Goal: Information Seeking & Learning: Understand process/instructions

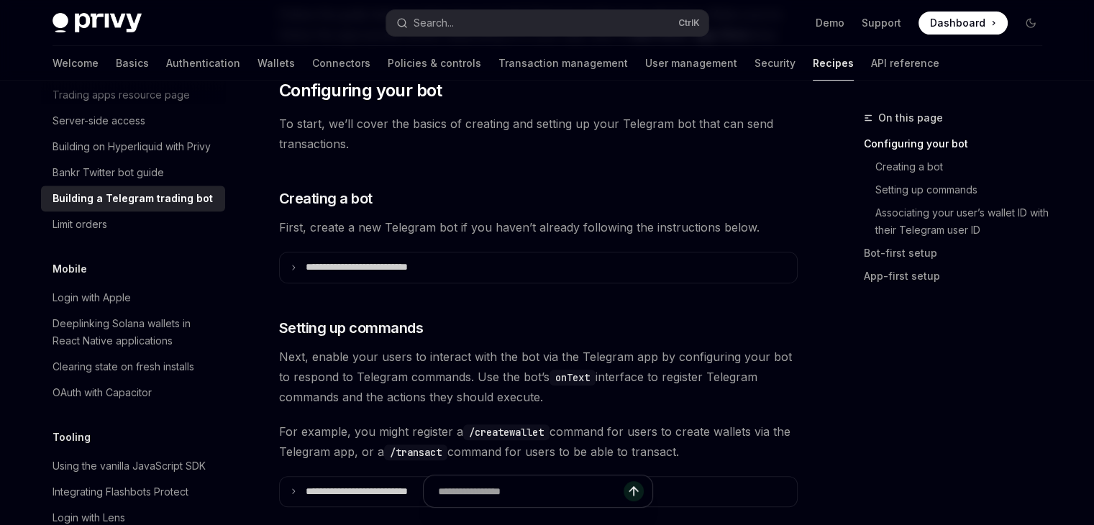
scroll to position [498, 0]
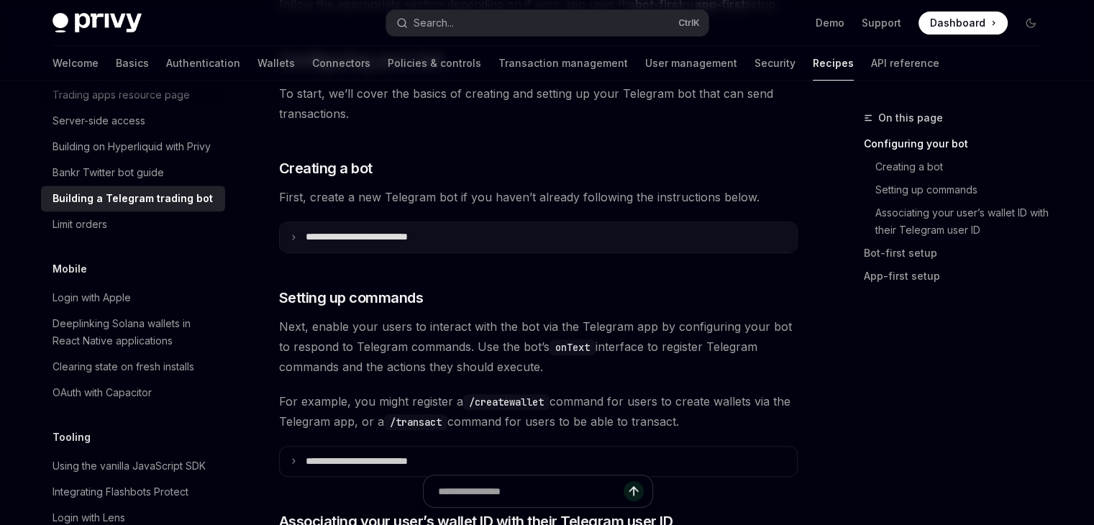
click at [337, 248] on summary "**********" at bounding box center [538, 237] width 517 height 30
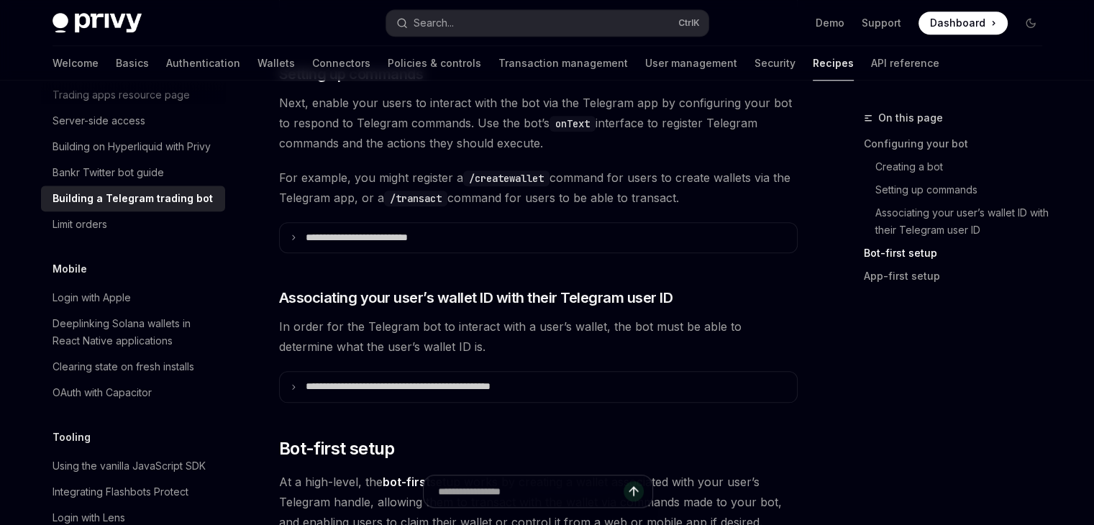
scroll to position [1534, 0]
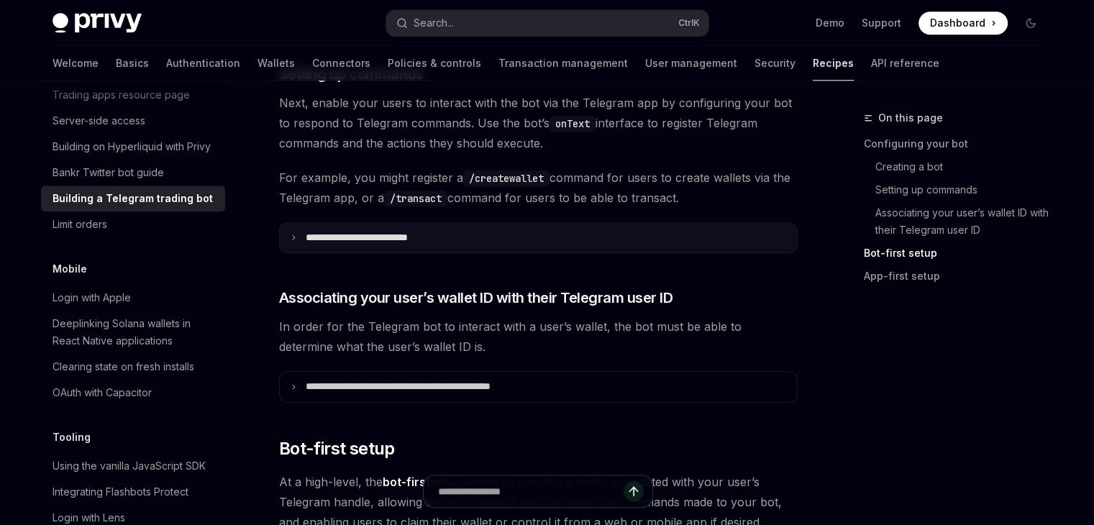
click at [385, 242] on p "**********" at bounding box center [382, 238] width 152 height 13
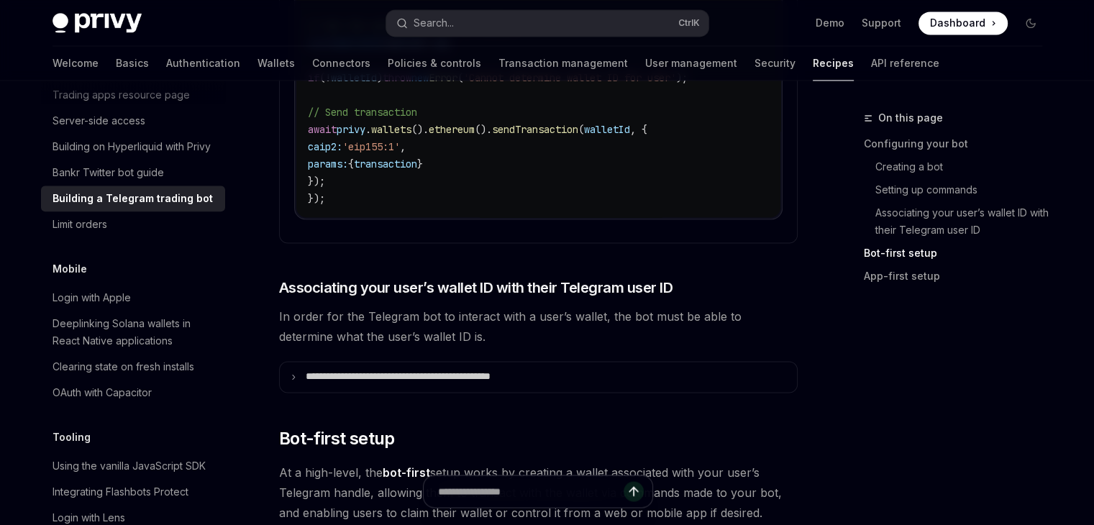
scroll to position [2261, 0]
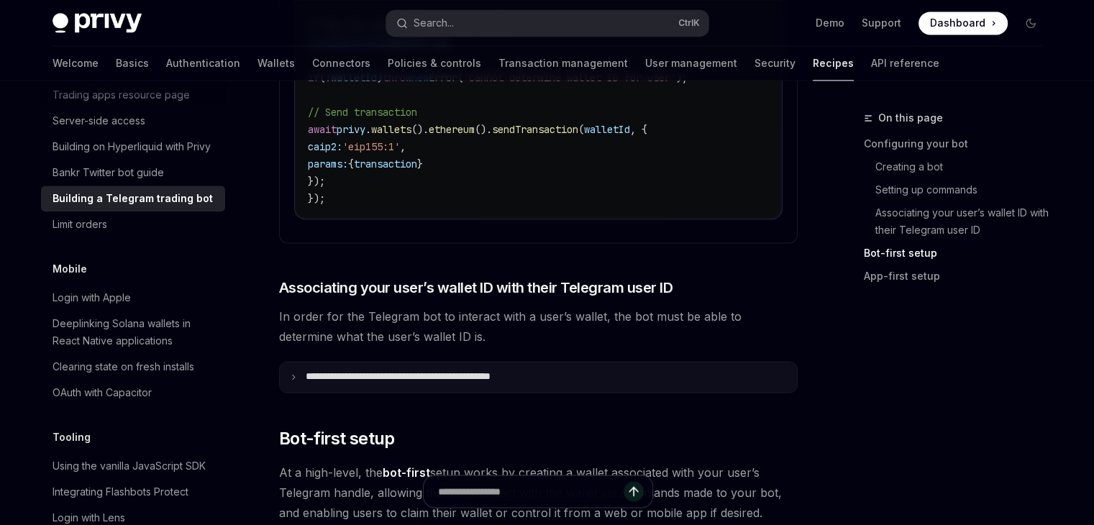
click at [383, 392] on summary "**********" at bounding box center [538, 377] width 517 height 30
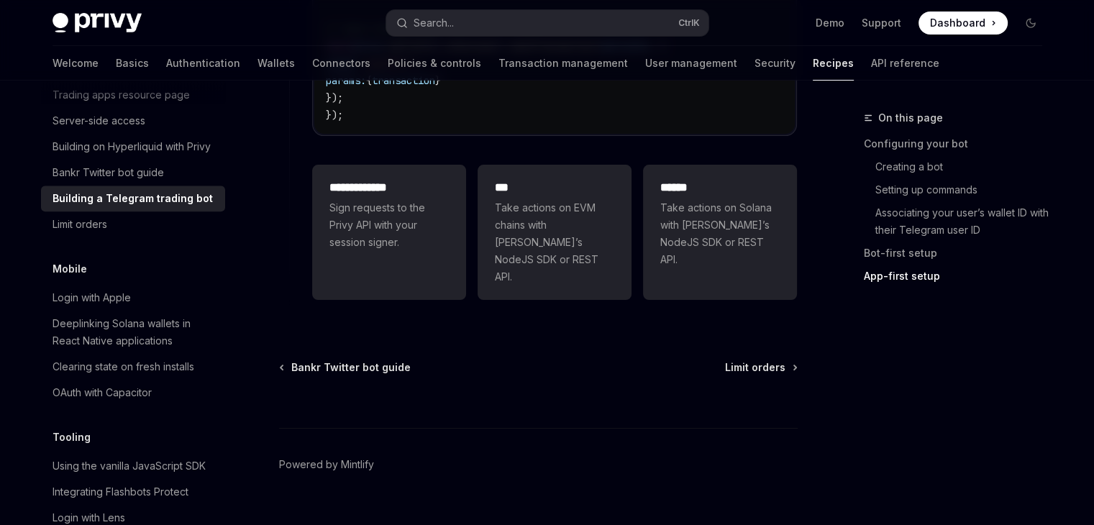
scroll to position [5705, 0]
click at [673, 227] on span "Take actions on Solana with Privy’s NodeJS SDK or REST API." at bounding box center [719, 234] width 119 height 69
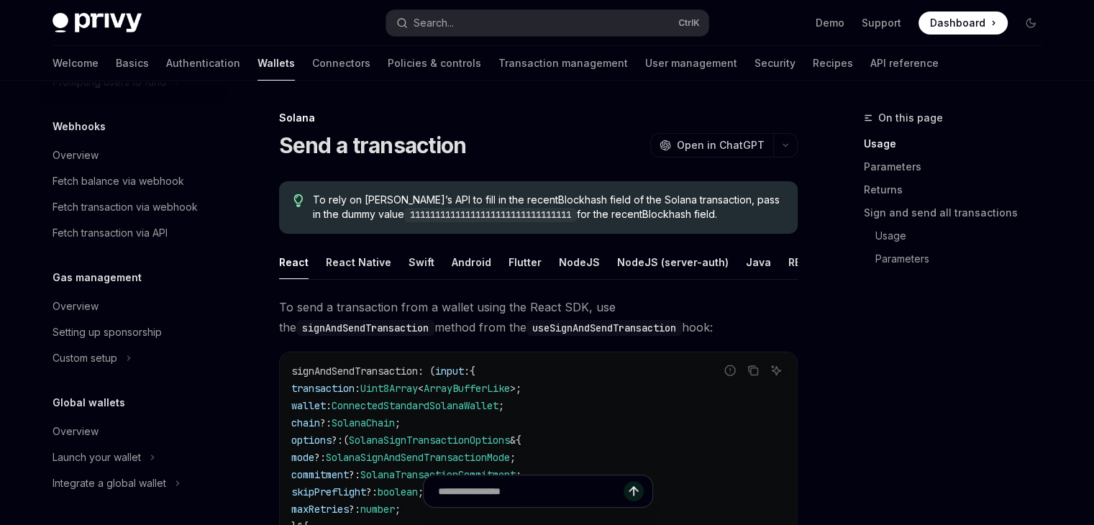
scroll to position [260, 0]
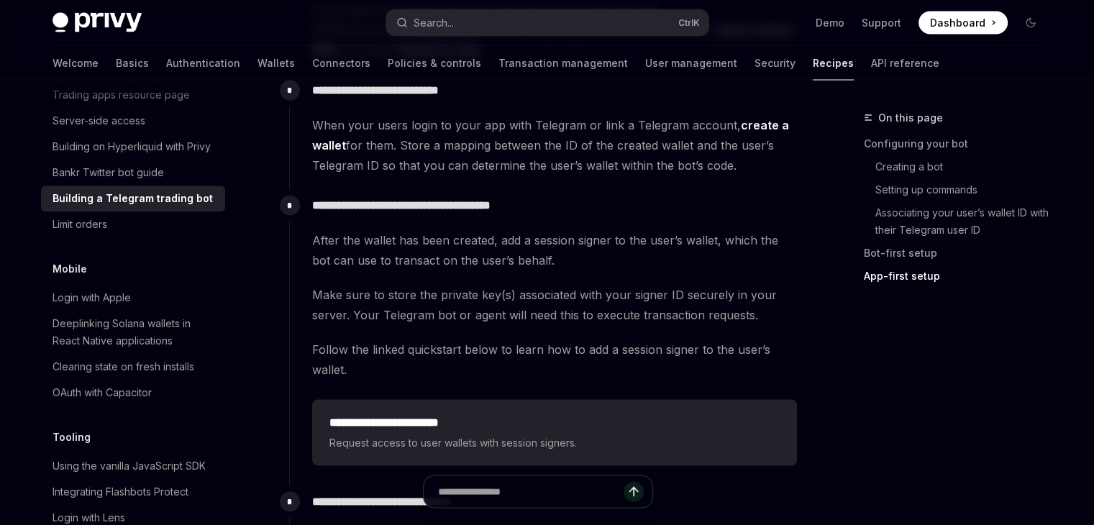
scroll to position [2794, 0]
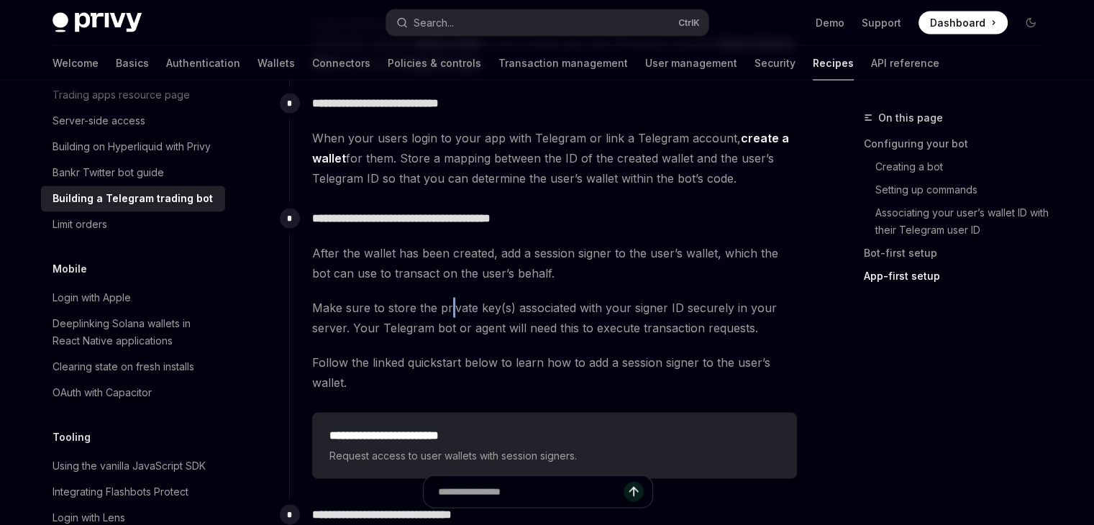
drag, startPoint x: 524, startPoint y: 327, endPoint x: 450, endPoint y: 287, distance: 84.0
click at [450, 298] on span "Make sure to store the private key(s) associated with your signer ID securely i…" at bounding box center [554, 318] width 485 height 40
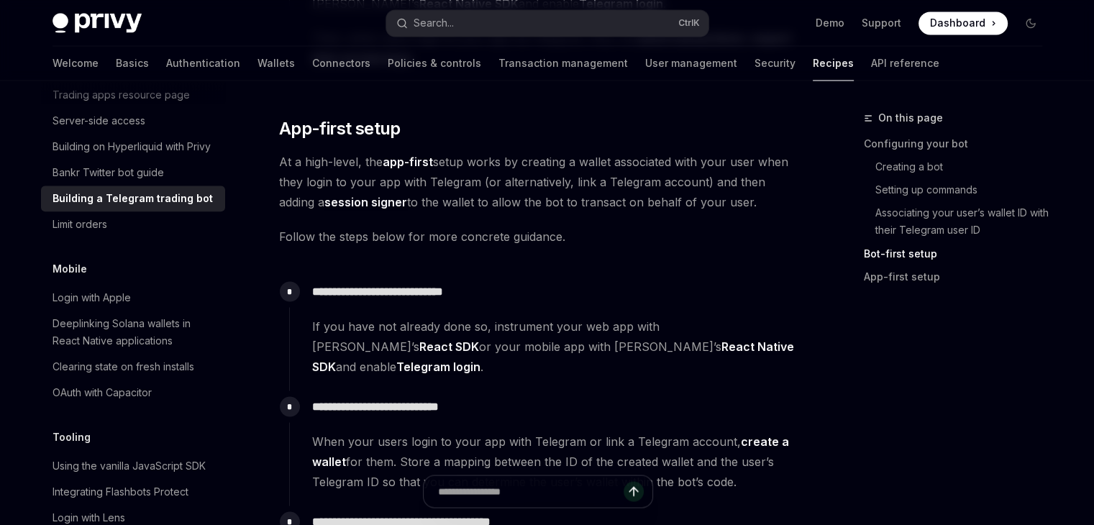
scroll to position [2487, 0]
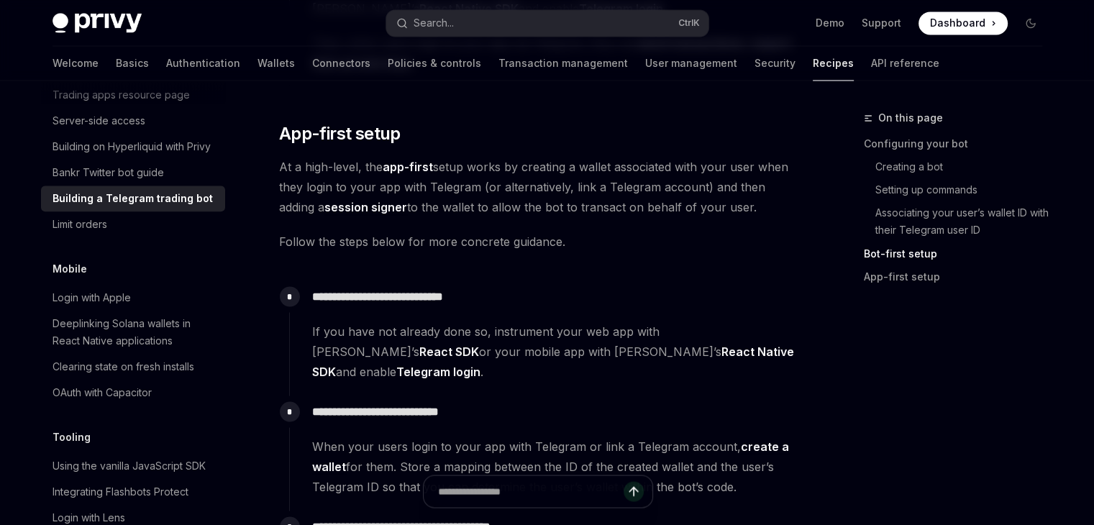
click at [498, 304] on p "**********" at bounding box center [554, 296] width 485 height 20
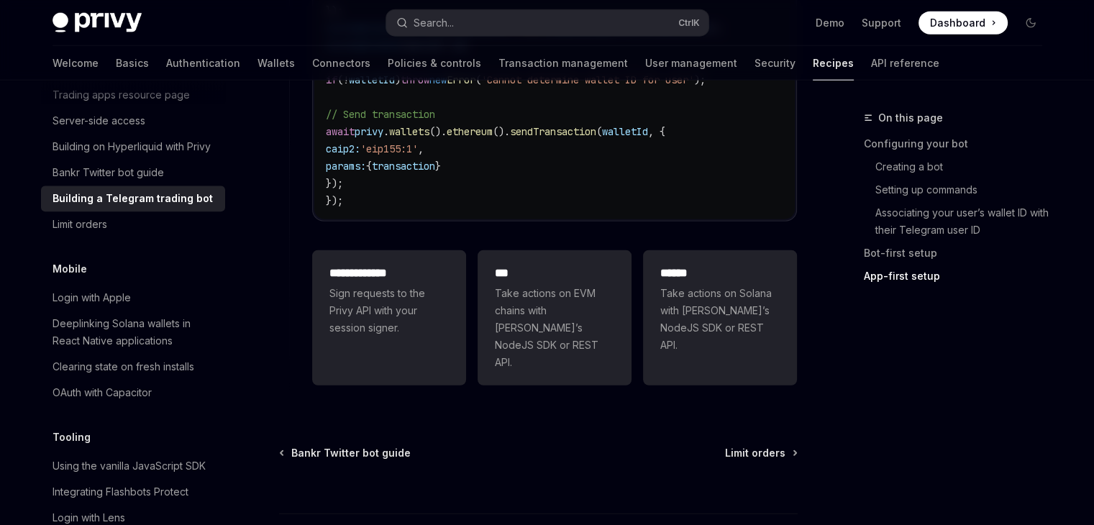
scroll to position [3663, 0]
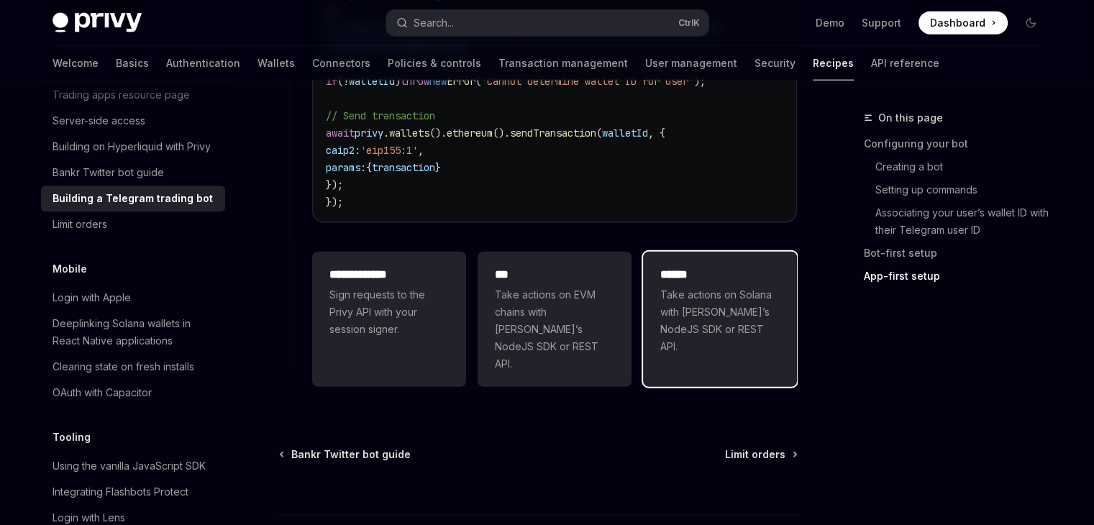
click at [778, 275] on h2 "******" at bounding box center [719, 274] width 119 height 17
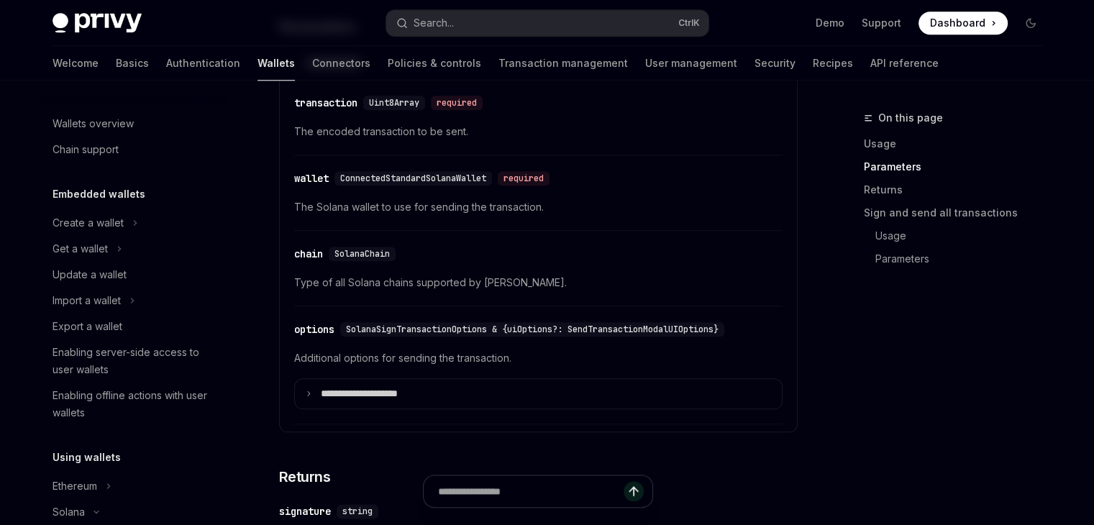
scroll to position [1569, 0]
click at [104, 334] on div "Export a wallet" at bounding box center [88, 326] width 70 height 17
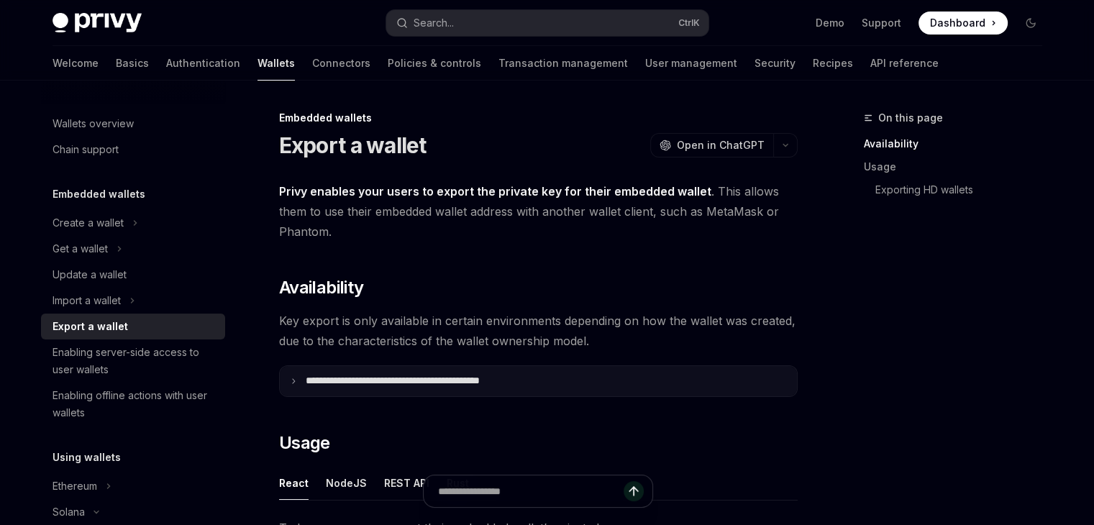
click at [448, 385] on p "**********" at bounding box center [424, 381] width 237 height 13
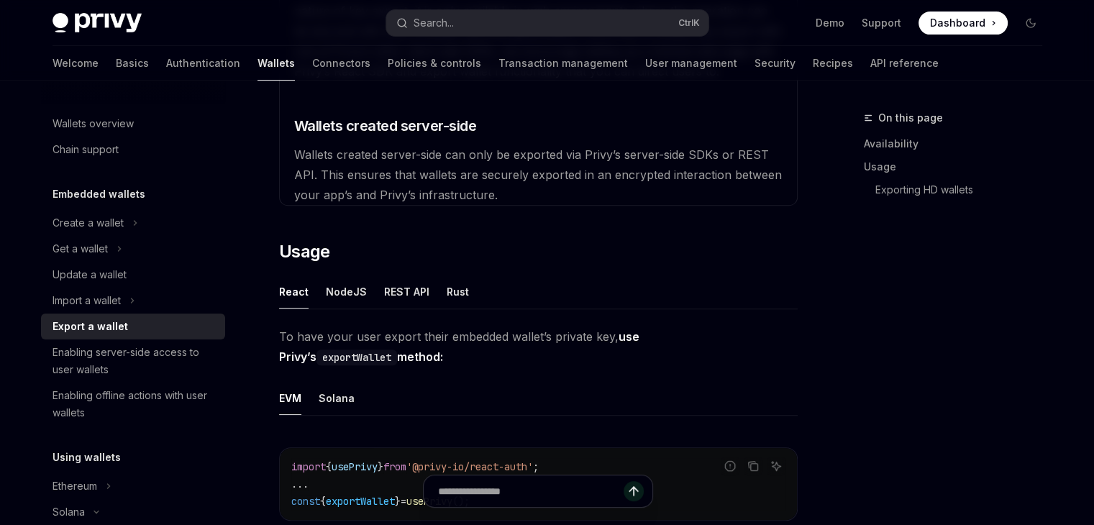
scroll to position [552, 0]
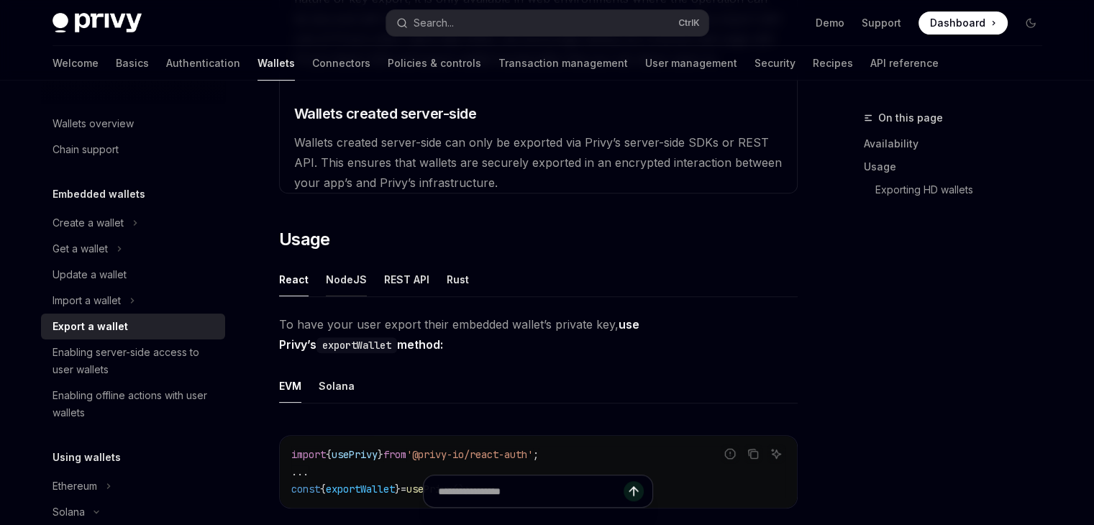
click at [354, 278] on div "NodeJS" at bounding box center [346, 280] width 41 height 34
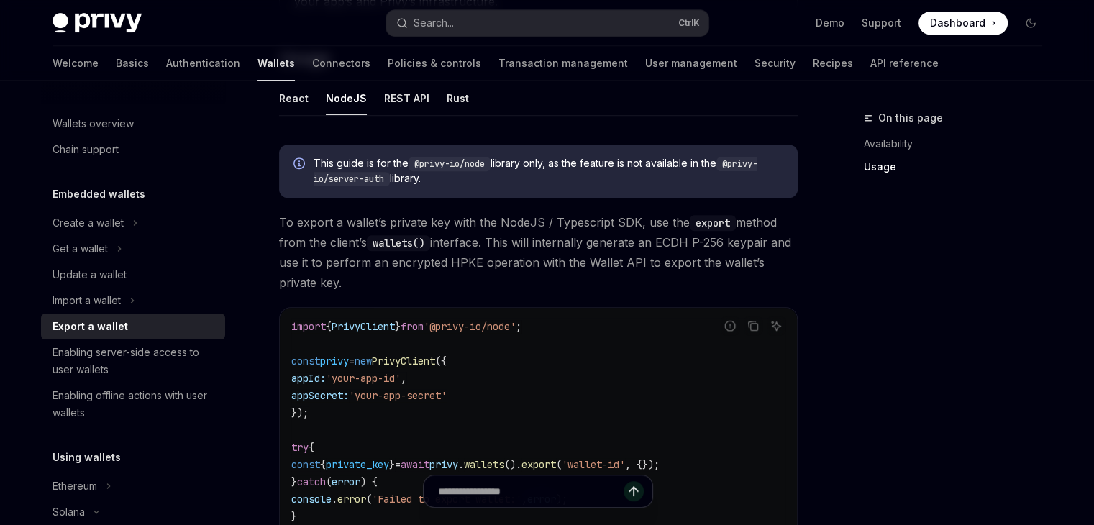
scroll to position [734, 0]
click at [699, 218] on code "export" at bounding box center [713, 223] width 46 height 16
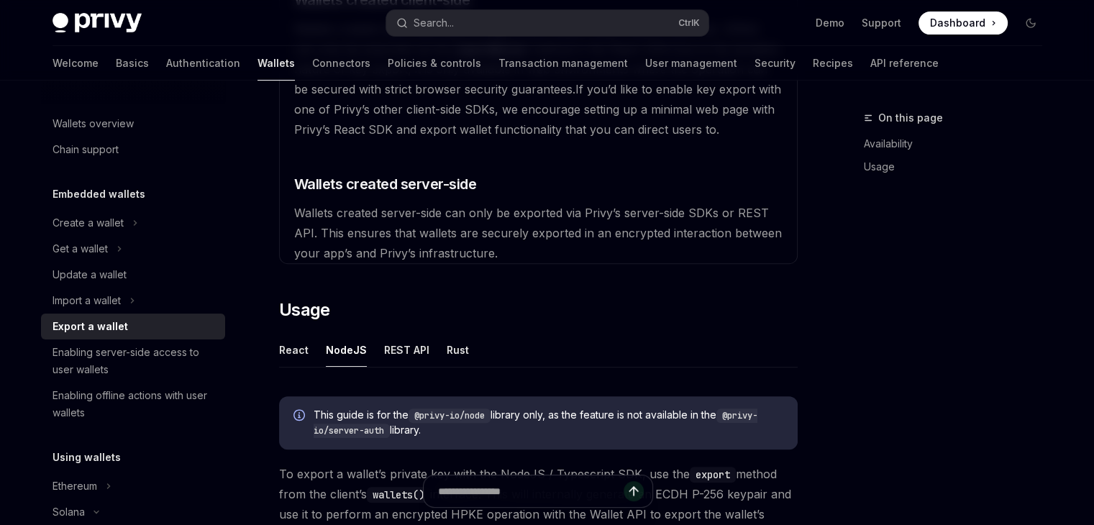
scroll to position [480, 0]
click at [409, 350] on div "REST API" at bounding box center [406, 351] width 45 height 34
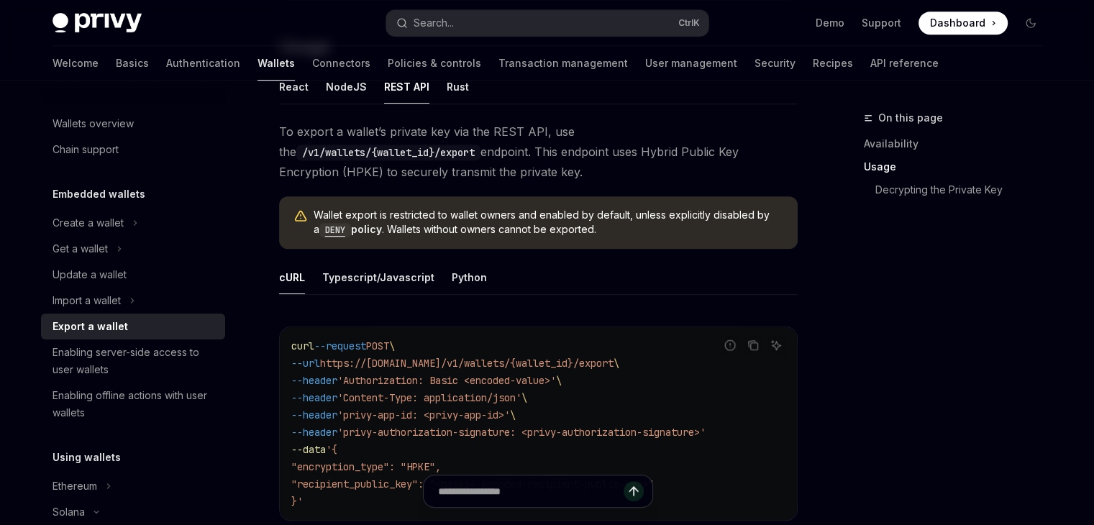
scroll to position [744, 0]
click at [452, 95] on div "Rust" at bounding box center [458, 88] width 22 height 34
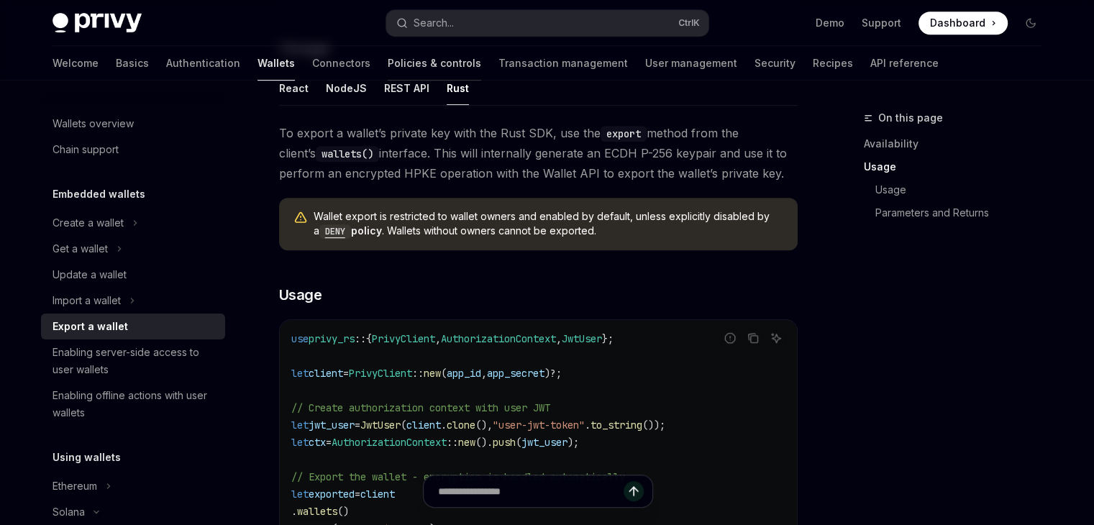
click at [388, 76] on link "Policies & controls" at bounding box center [435, 63] width 94 height 35
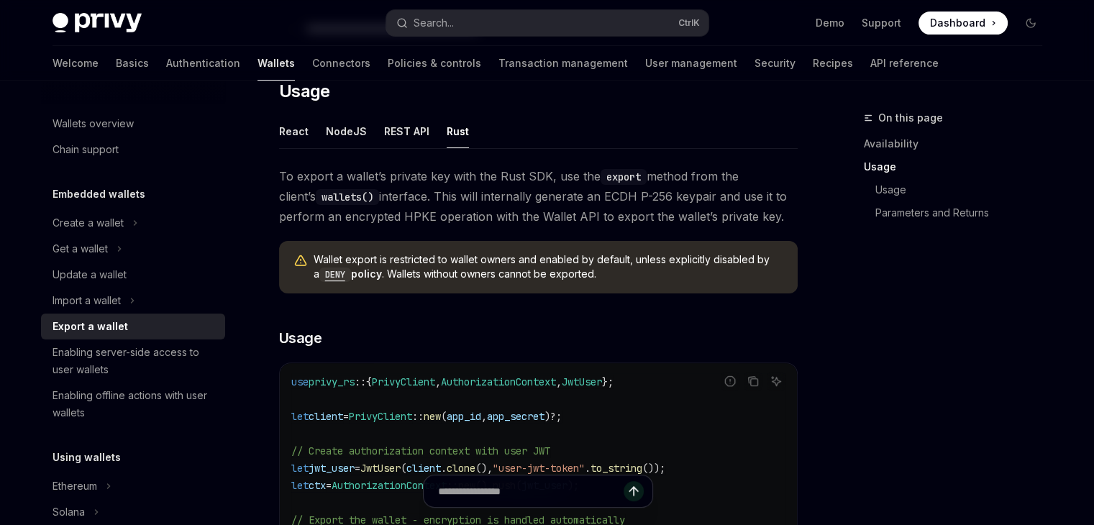
scroll to position [331, 0]
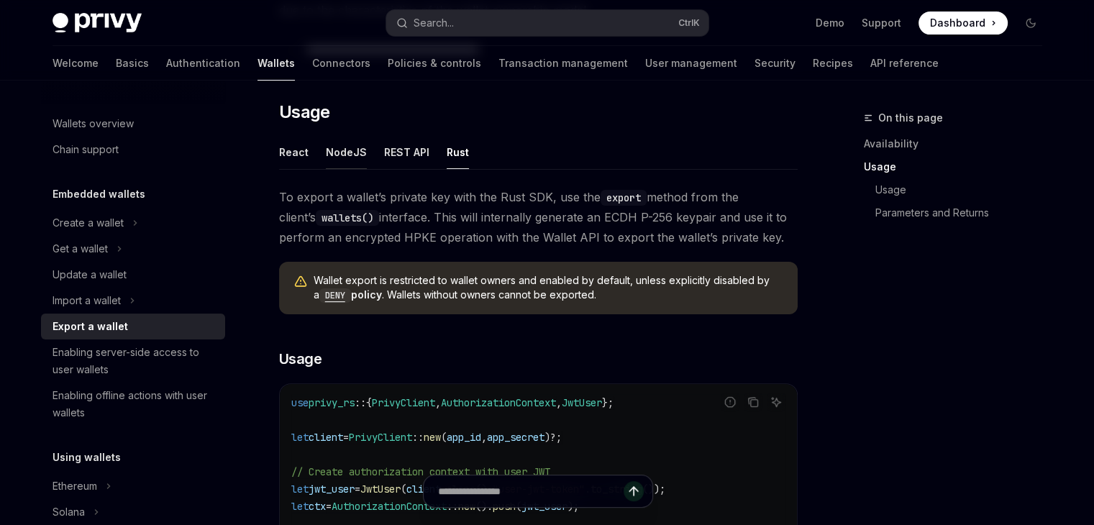
click at [339, 150] on div "NodeJS" at bounding box center [346, 152] width 41 height 34
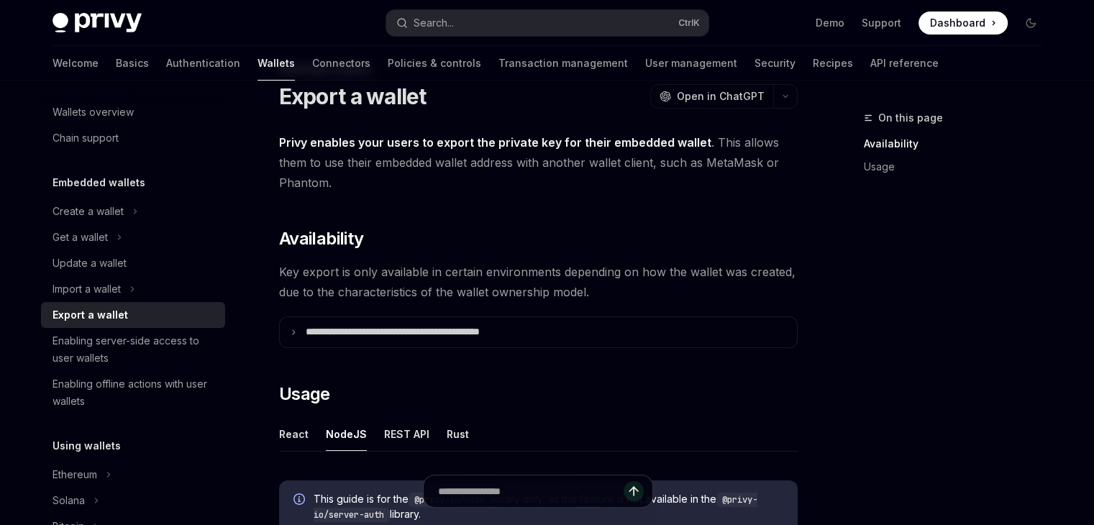
scroll to position [49, 0]
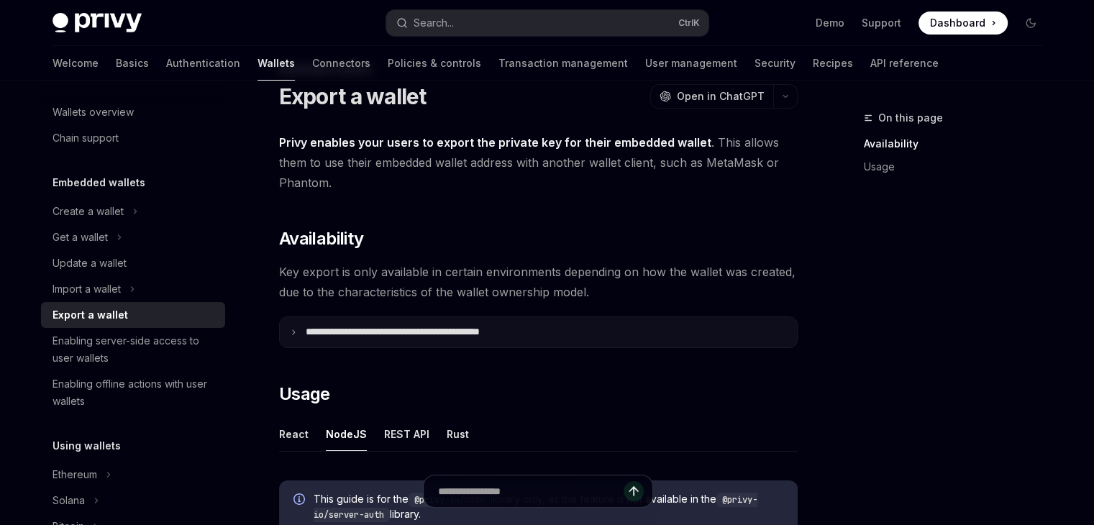
click at [462, 333] on p "**********" at bounding box center [424, 332] width 237 height 13
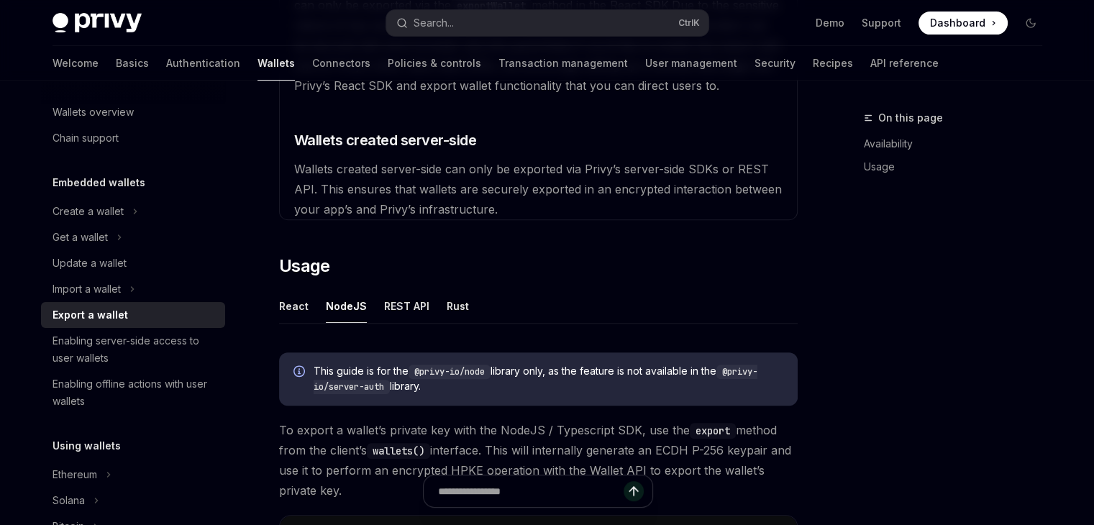
scroll to position [609, 0]
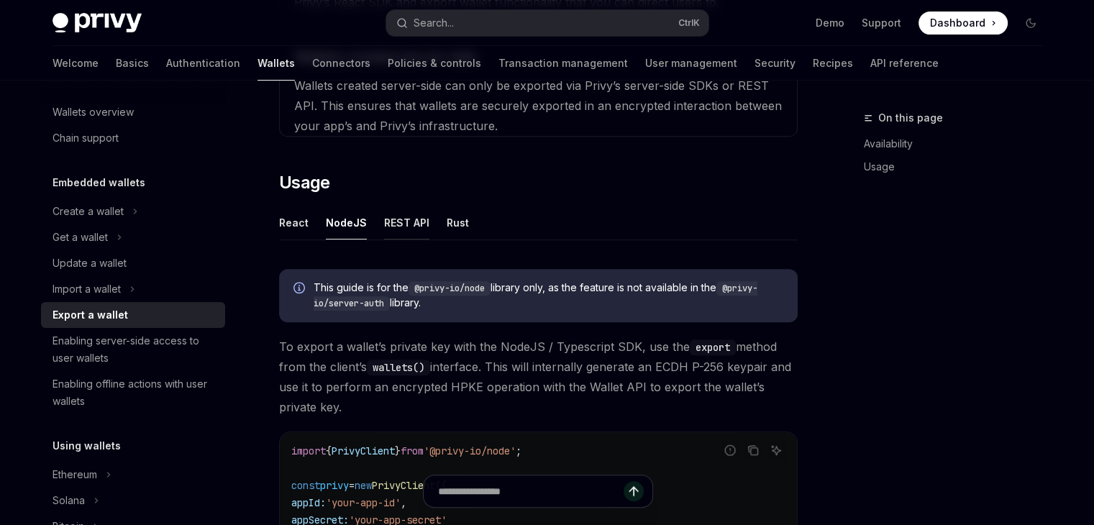
click at [399, 227] on div "REST API" at bounding box center [406, 223] width 45 height 34
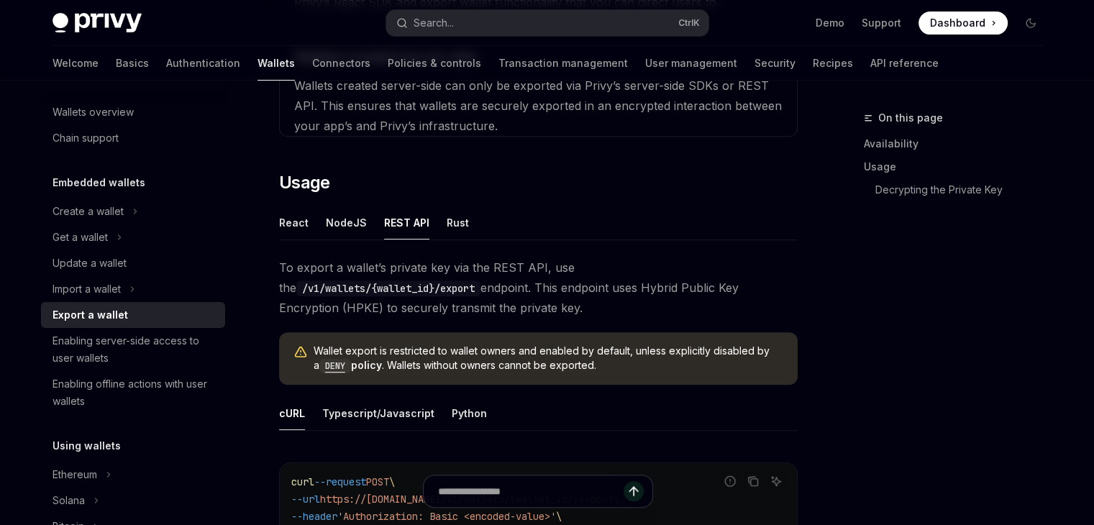
click at [399, 418] on div "Typescript/Javascript" at bounding box center [378, 413] width 112 height 34
type textarea "*"
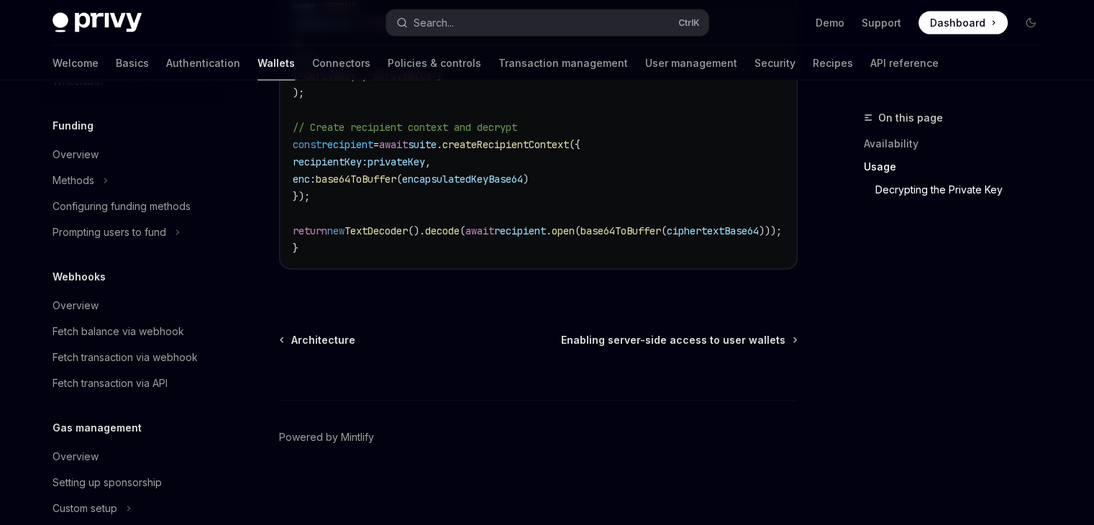
scroll to position [558, 0]
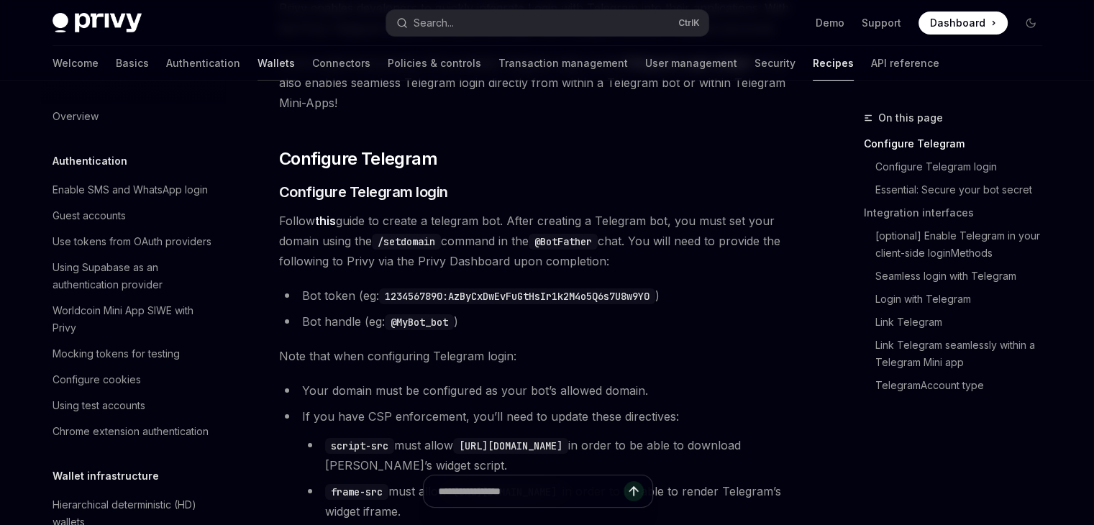
click at [258, 67] on link "Wallets" at bounding box center [276, 63] width 37 height 35
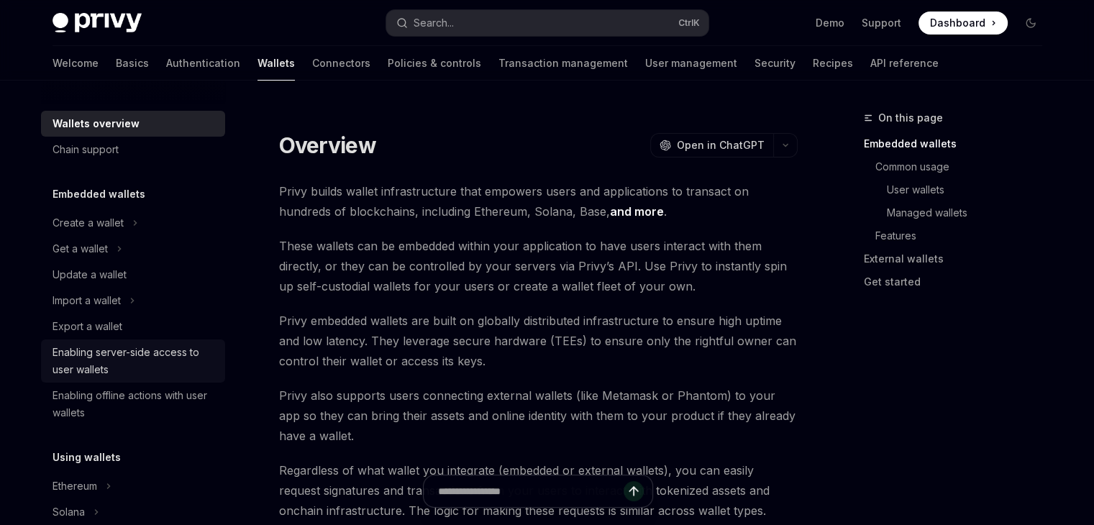
click at [162, 352] on div "Enabling server-side access to user wallets" at bounding box center [135, 361] width 164 height 35
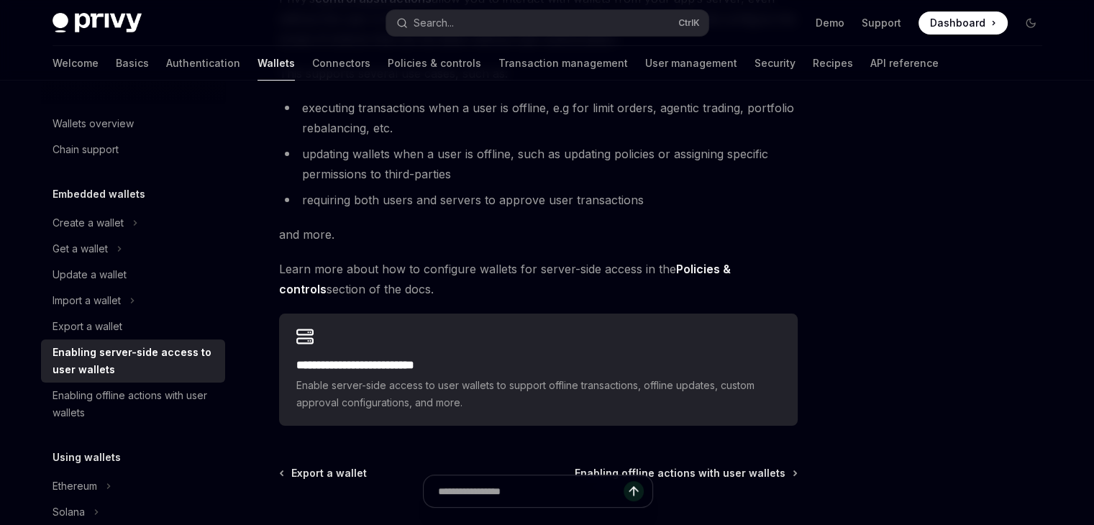
scroll to position [219, 0]
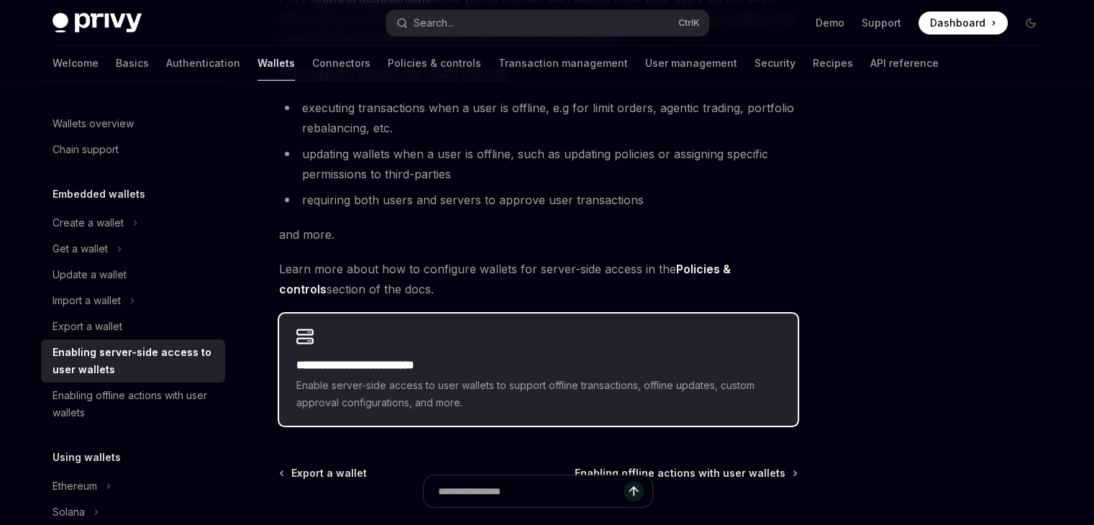
click at [490, 336] on div "**********" at bounding box center [538, 370] width 519 height 112
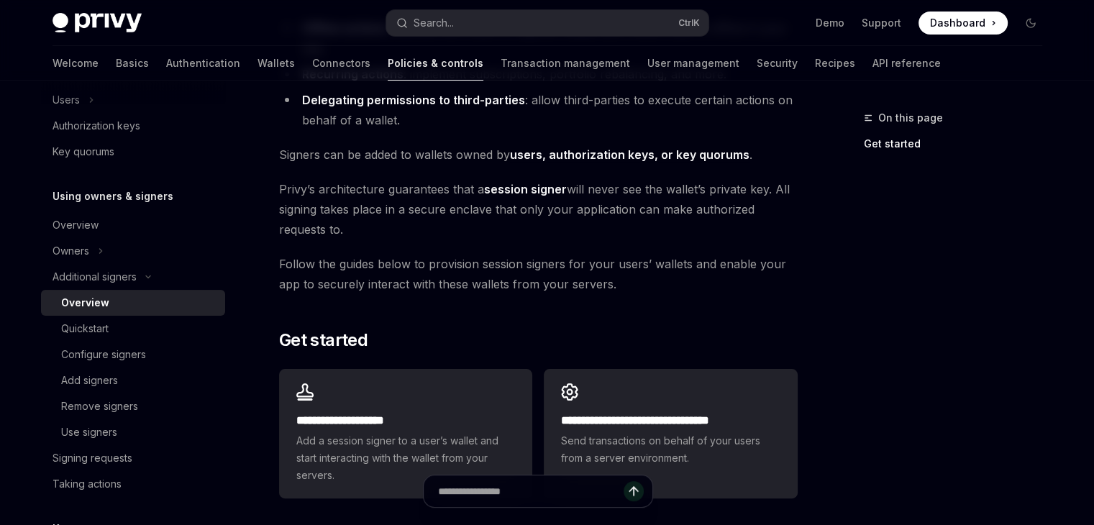
scroll to position [352, 0]
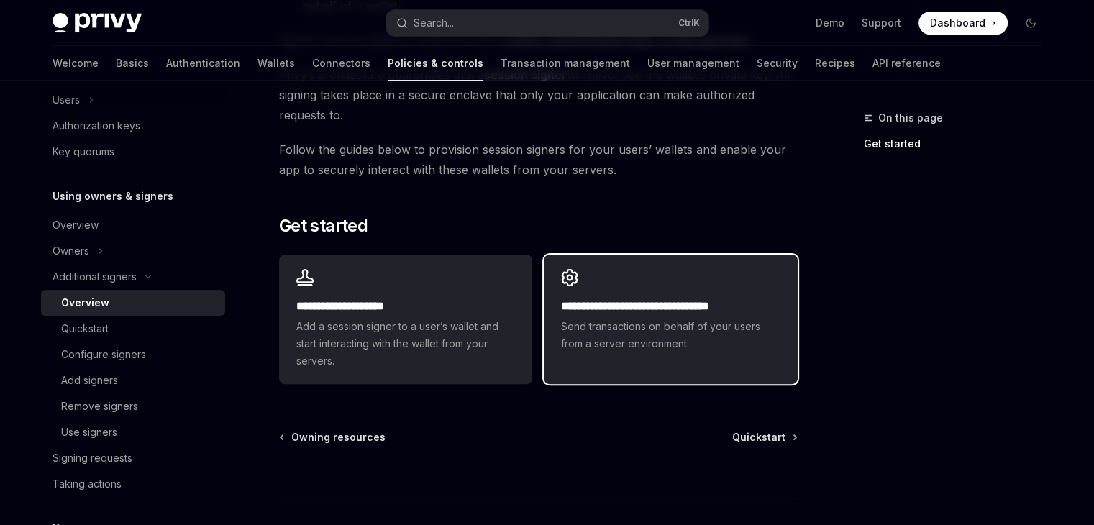
click at [623, 358] on div "**********" at bounding box center [670, 311] width 253 height 112
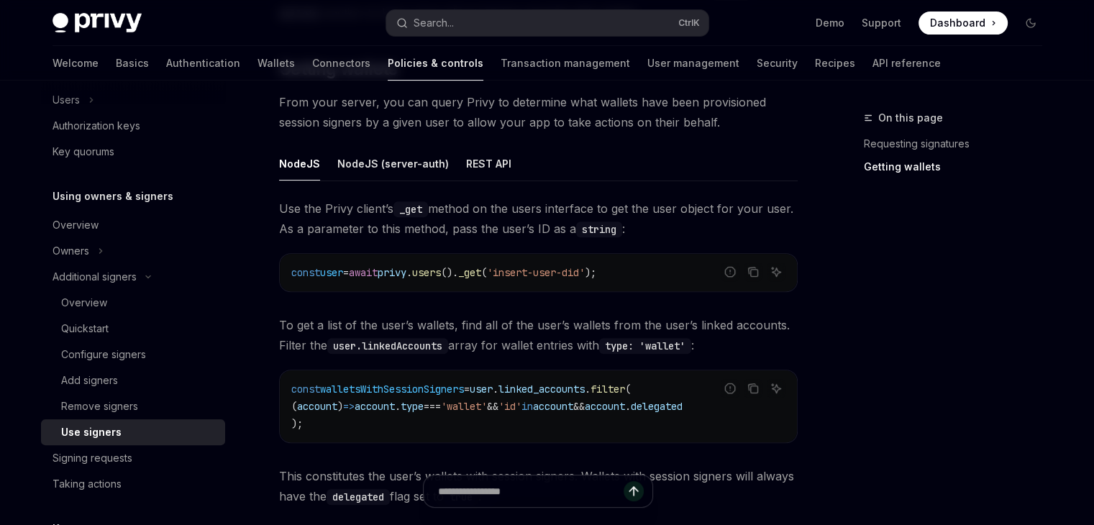
scroll to position [497, 0]
click at [371, 162] on div "NodeJS (server-auth)" at bounding box center [392, 164] width 111 height 34
type textarea "*"
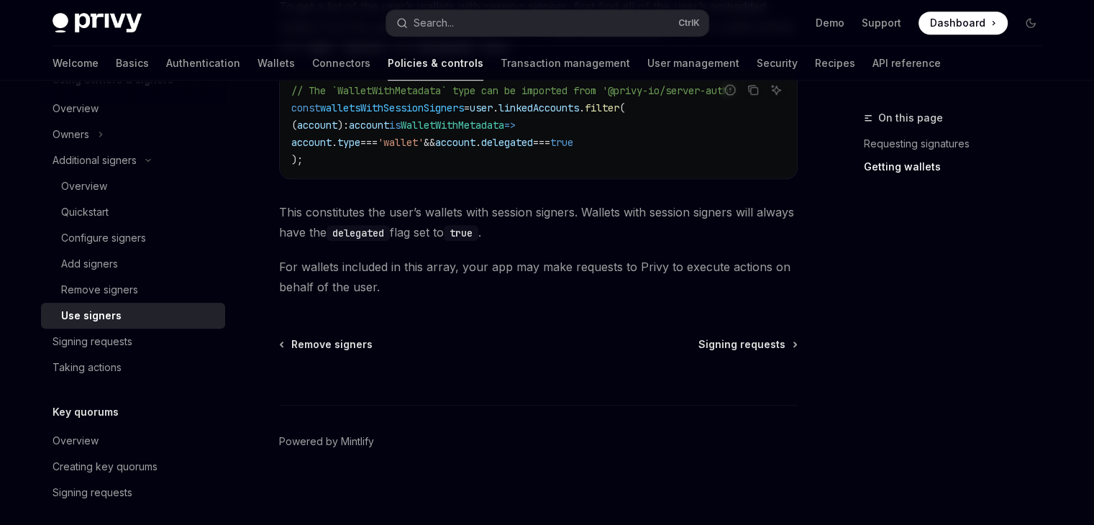
scroll to position [456, 0]
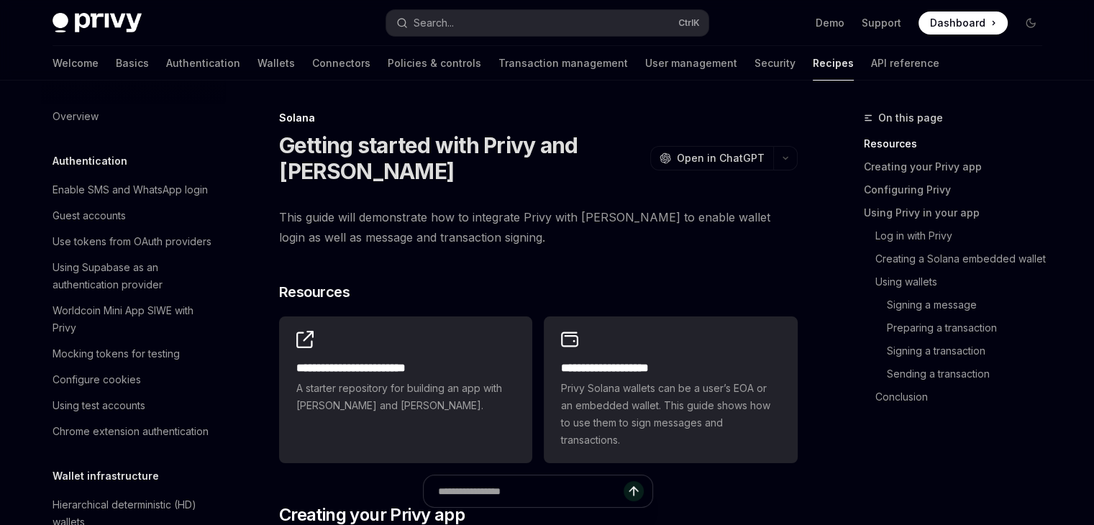
scroll to position [2262, 0]
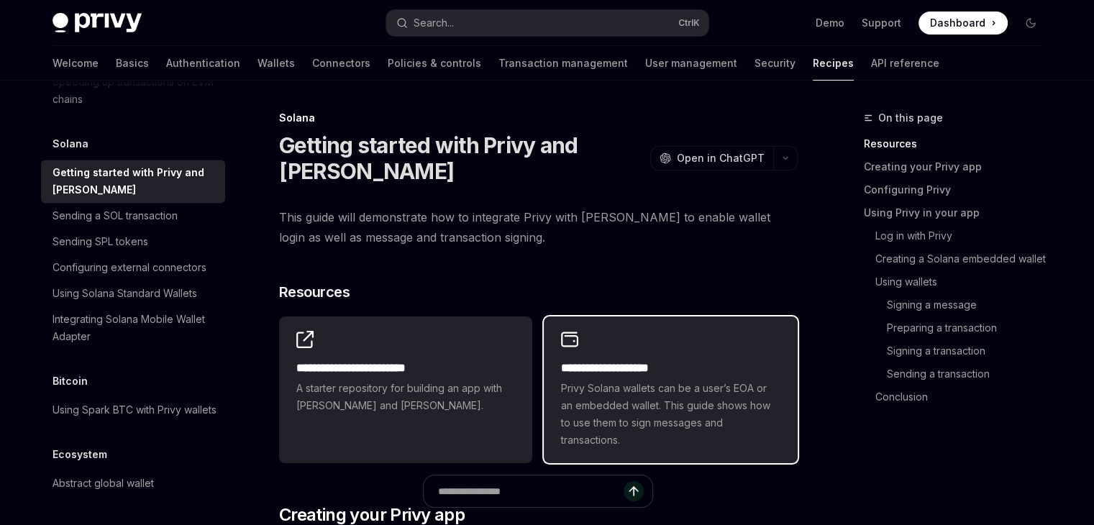
click at [624, 366] on h2 "**********" at bounding box center [670, 368] width 219 height 17
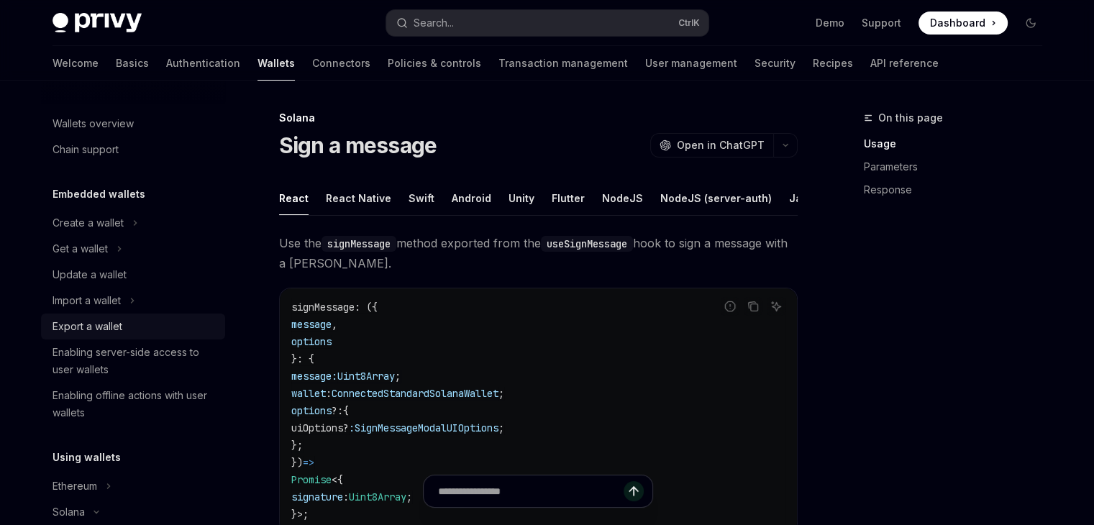
click at [94, 319] on div "Export a wallet" at bounding box center [88, 326] width 70 height 17
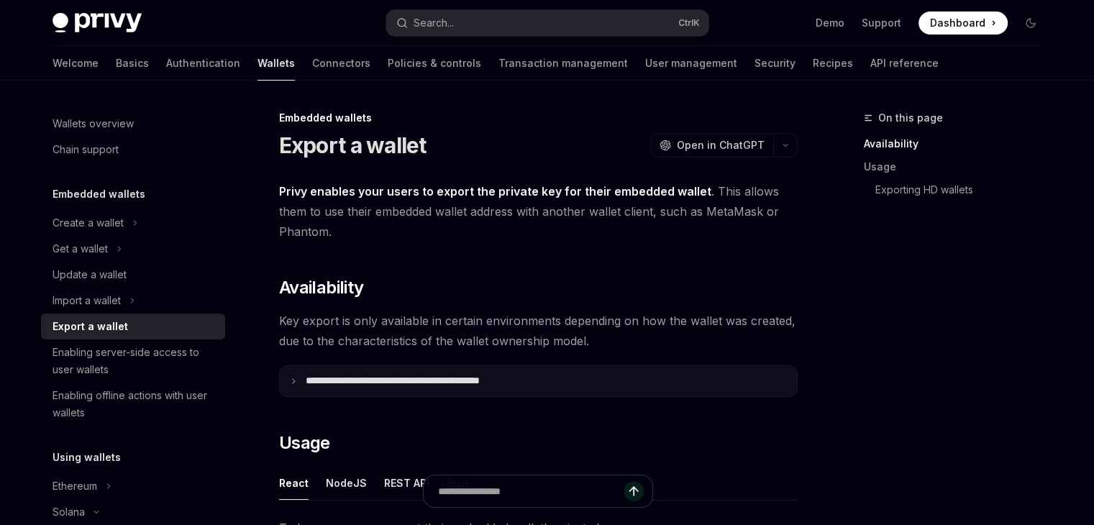
click at [486, 379] on p "**********" at bounding box center [424, 381] width 237 height 13
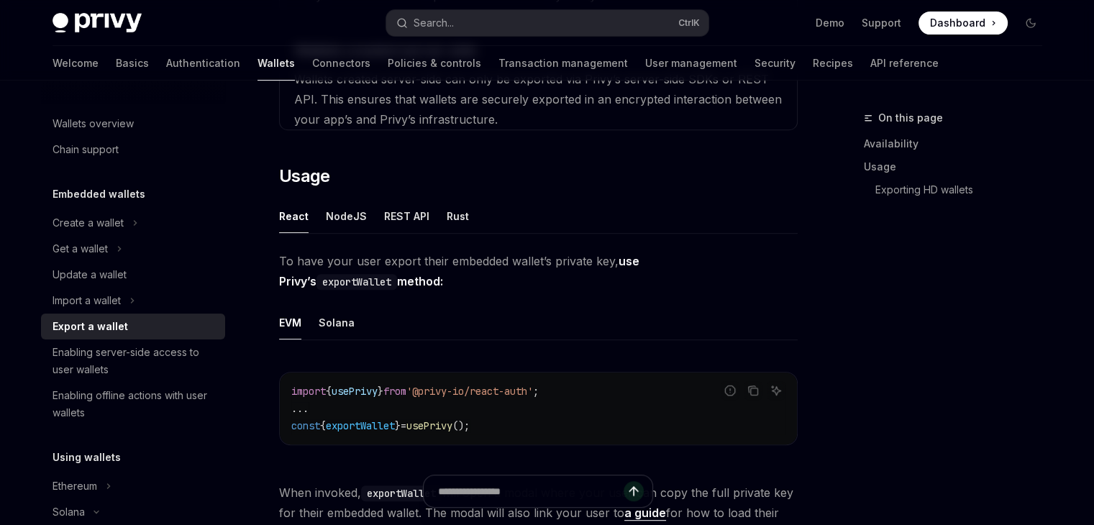
scroll to position [615, 0]
click at [384, 217] on div "REST API" at bounding box center [406, 217] width 45 height 34
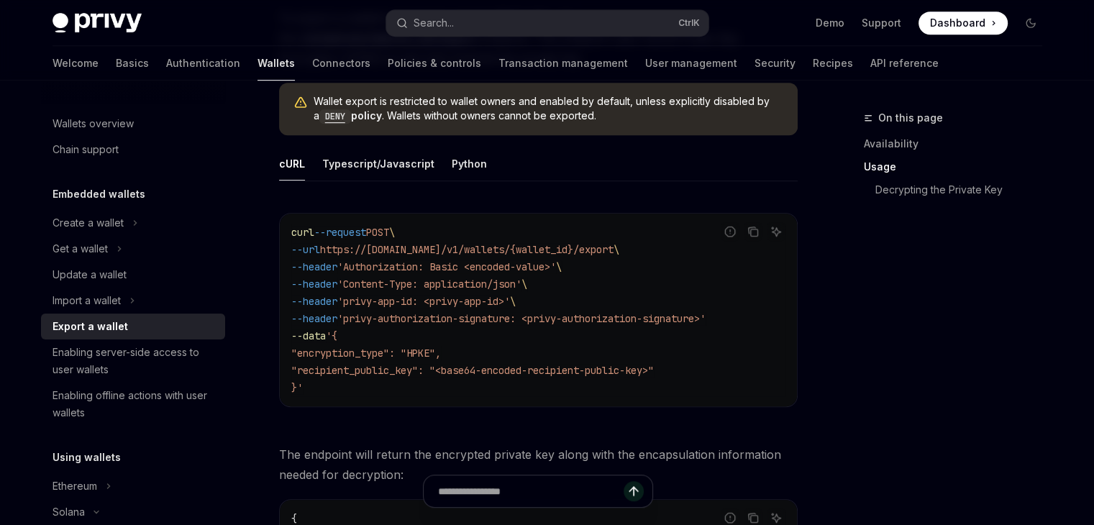
scroll to position [857, 0]
click at [373, 168] on div "Typescript/Javascript" at bounding box center [378, 165] width 112 height 34
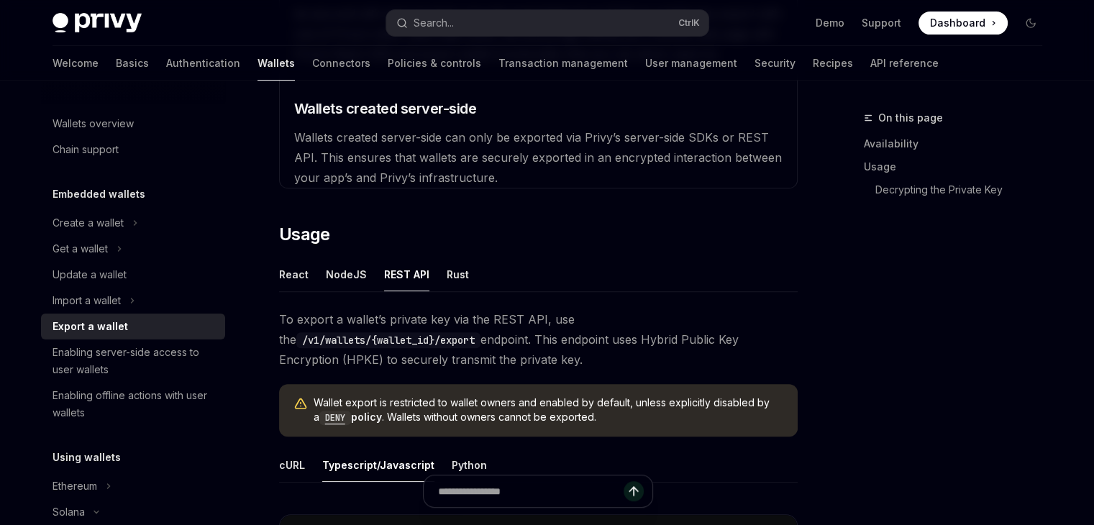
scroll to position [557, 0]
click at [345, 273] on div "NodeJS" at bounding box center [346, 275] width 41 height 34
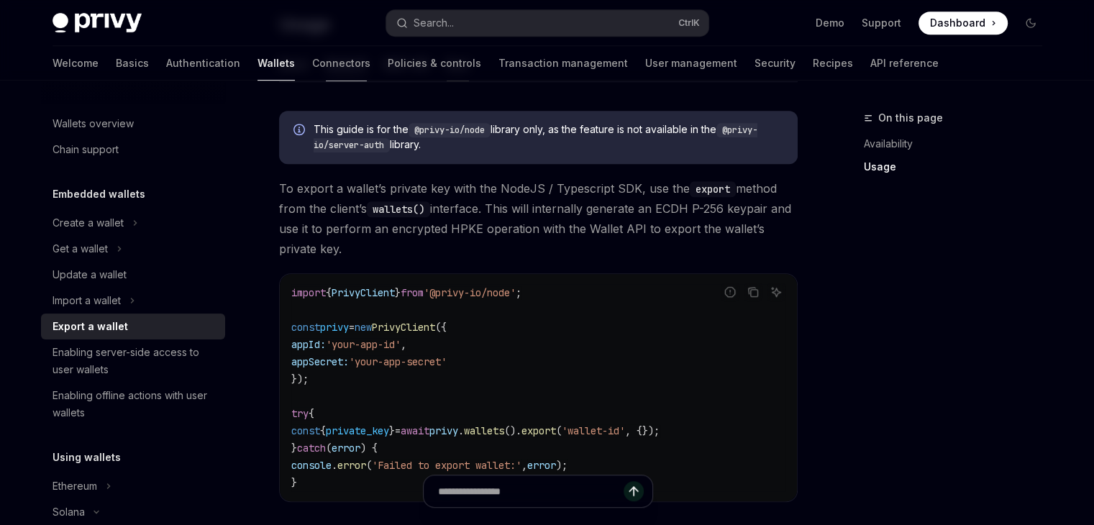
scroll to position [767, 0]
type textarea "*"
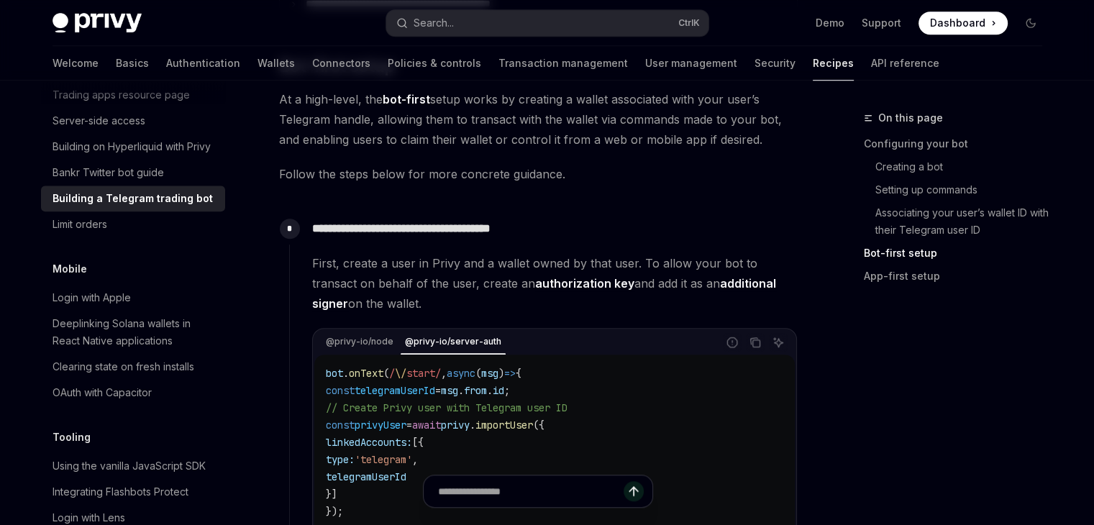
scroll to position [1103, 0]
